Goal: Browse casually

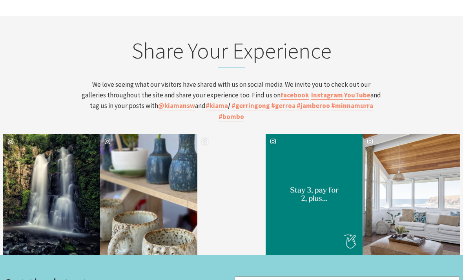
scroll to position [2854, 0]
click at [316, 134] on div "kiamansw" at bounding box center [314, 194] width 97 height 121
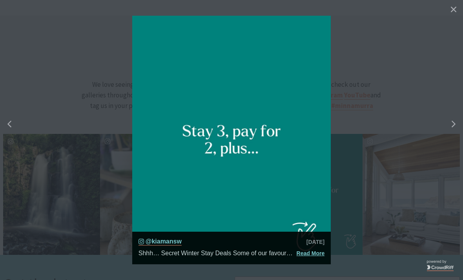
click at [451, 140] on div "Right" at bounding box center [460, 123] width 31 height 31
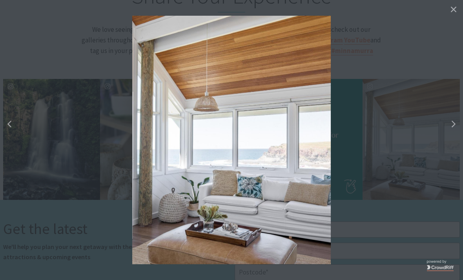
scroll to position [2909, 0]
click at [457, 126] on div "Right" at bounding box center [460, 123] width 31 height 31
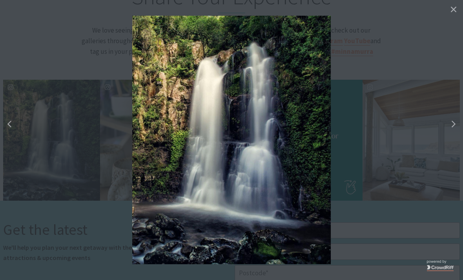
click at [458, 128] on div "Right" at bounding box center [460, 123] width 31 height 31
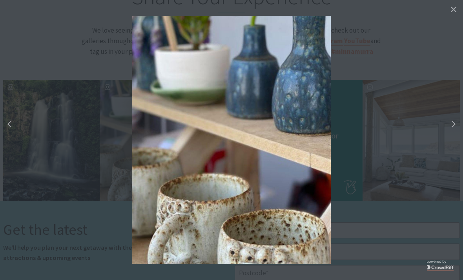
click at [458, 127] on div "Right" at bounding box center [460, 123] width 31 height 31
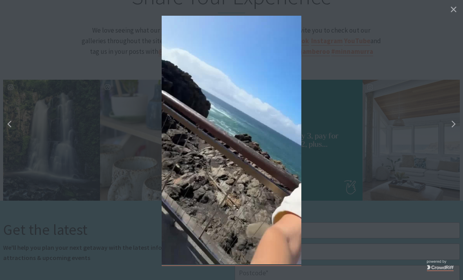
click at [458, 129] on div "Right" at bounding box center [460, 123] width 31 height 31
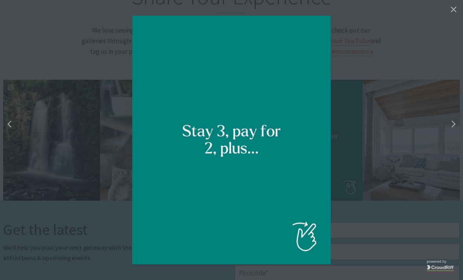
click at [458, 130] on div "Right" at bounding box center [460, 123] width 31 height 31
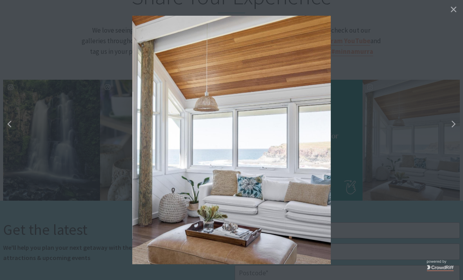
click at [460, 128] on div "Right" at bounding box center [460, 123] width 31 height 31
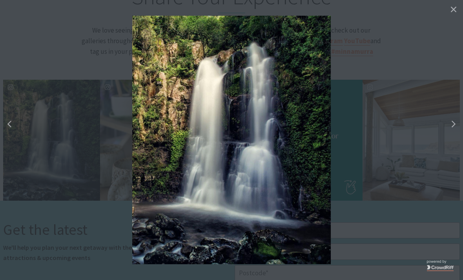
click at [457, 9] on button "Close" at bounding box center [453, 9] width 14 height 14
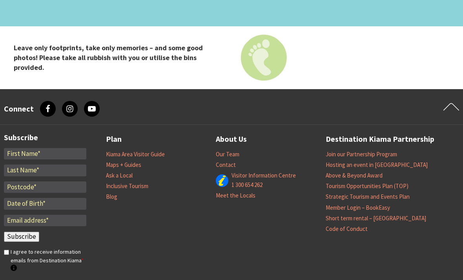
scroll to position [3252, 0]
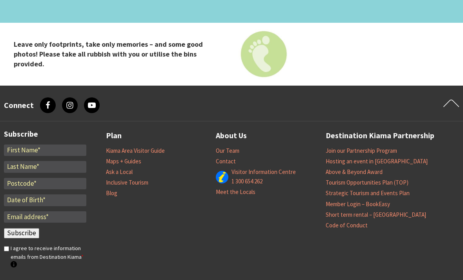
click at [404, 166] on li "Above & Beyond Award" at bounding box center [381, 171] width 110 height 11
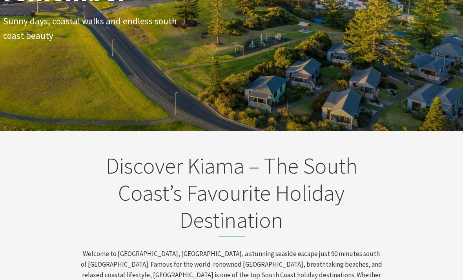
scroll to position [0, 0]
